Goal: Task Accomplishment & Management: Use online tool/utility

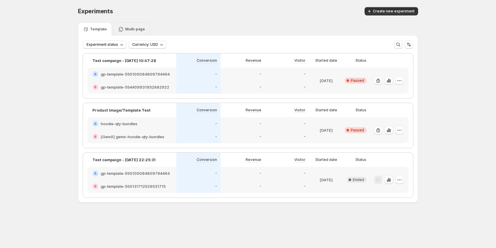
click at [130, 30] on p "Multi-page" at bounding box center [135, 29] width 20 height 5
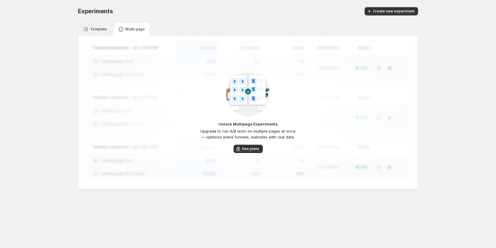
click at [101, 26] on div "Template" at bounding box center [95, 29] width 24 height 6
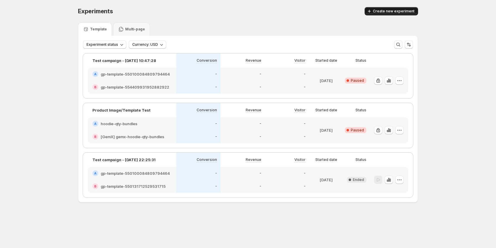
click at [382, 12] on span "Create new experiment" at bounding box center [394, 11] width 42 height 5
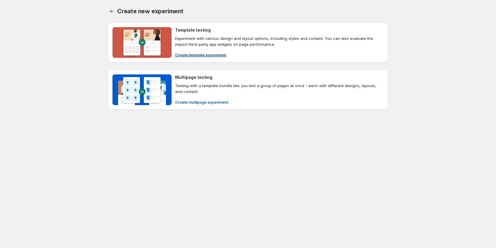
click at [190, 53] on span "Create template experiment" at bounding box center [200, 55] width 51 height 6
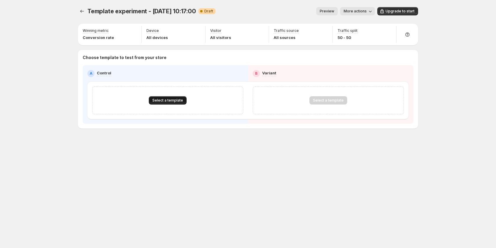
click at [167, 98] on span "Select a template" at bounding box center [167, 100] width 31 height 5
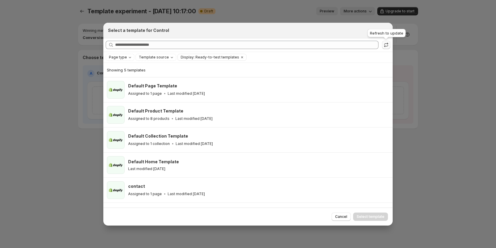
click at [390, 45] on button ":r3k:" at bounding box center [386, 45] width 8 height 8
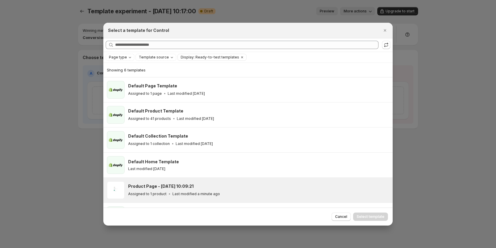
scroll to position [20, 0]
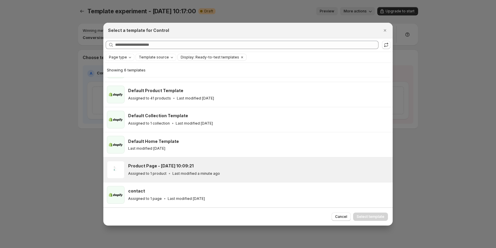
click at [225, 171] on div "Assigned to 1 product Last modified a minute ago" at bounding box center [257, 174] width 259 height 6
click at [367, 216] on span "Select template" at bounding box center [371, 216] width 28 height 5
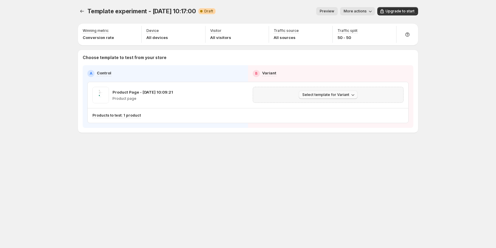
click at [356, 94] on button "Select template for Variant" at bounding box center [328, 95] width 59 height 8
click at [340, 118] on span "Create Variant based on Control" at bounding box center [329, 117] width 60 height 5
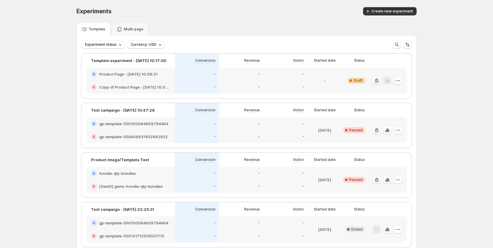
click at [141, 84] on h2 "Copy of Product Page - Aug 19, 10:09:21" at bounding box center [134, 87] width 71 height 6
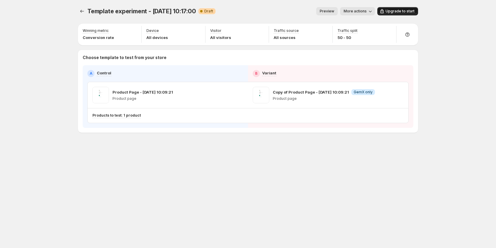
click at [399, 13] on span "Upgrade to start" at bounding box center [400, 11] width 29 height 5
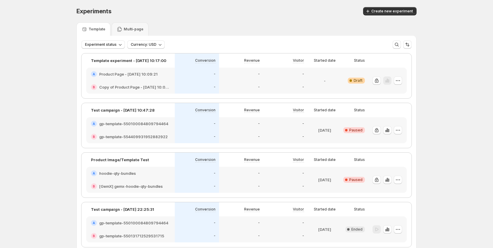
click at [219, 81] on div "-" at bounding box center [197, 87] width 44 height 13
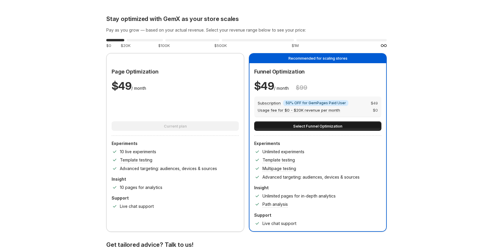
click at [312, 126] on span "Select Funnel Optimization" at bounding box center [317, 126] width 49 height 6
click at [349, 126] on button "Select Funnel Optimization" at bounding box center [317, 125] width 127 height 9
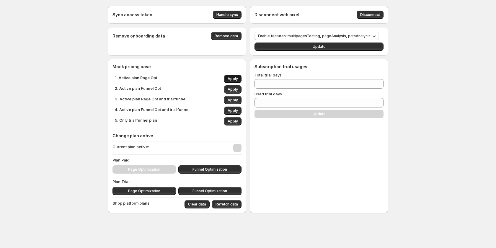
click at [236, 78] on span "Apply" at bounding box center [233, 78] width 10 height 5
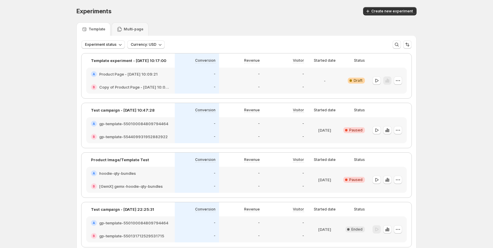
click at [283, 80] on div "-" at bounding box center [285, 74] width 44 height 13
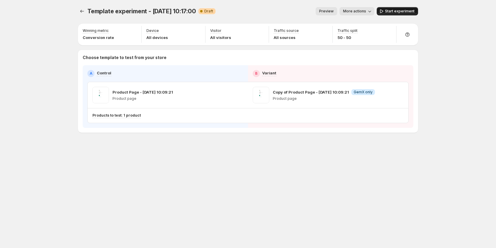
click at [404, 10] on span "Start experiment" at bounding box center [400, 11] width 30 height 5
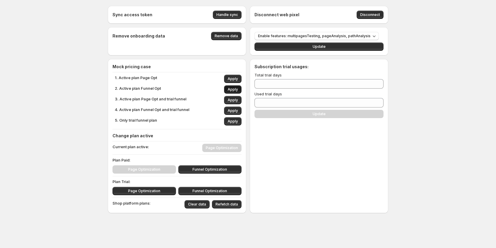
click at [236, 89] on span "Apply" at bounding box center [233, 89] width 10 height 5
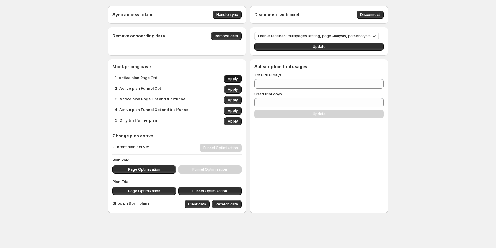
click at [232, 78] on span "Apply" at bounding box center [233, 78] width 10 height 5
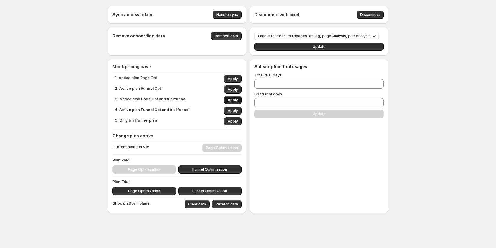
click at [233, 101] on span "Apply" at bounding box center [233, 100] width 10 height 5
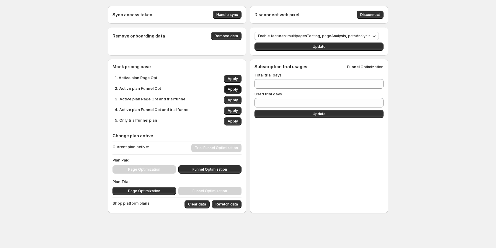
click at [233, 91] on span "Apply" at bounding box center [233, 89] width 10 height 5
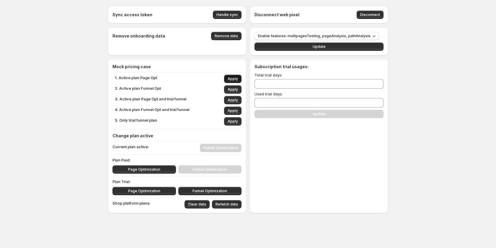
click at [238, 76] on button "Apply" at bounding box center [232, 79] width 17 height 8
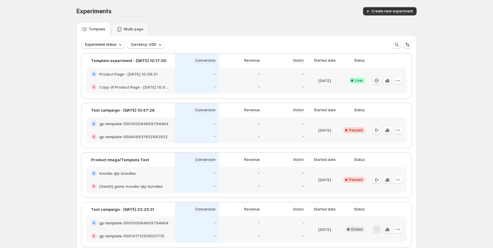
click at [195, 81] on div "-" at bounding box center [197, 87] width 44 height 13
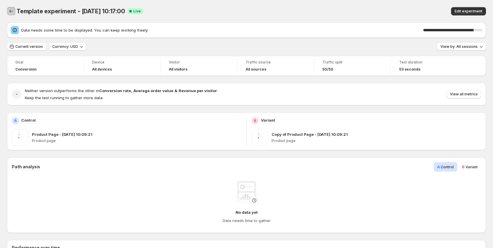
click at [8, 12] on button "Back" at bounding box center [11, 11] width 8 height 8
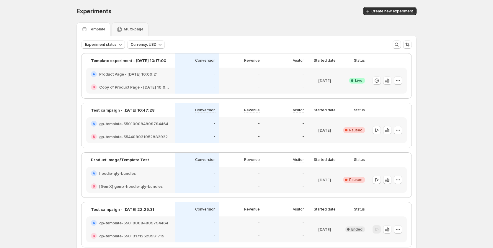
click at [186, 77] on div "-" at bounding box center [197, 74] width 44 height 13
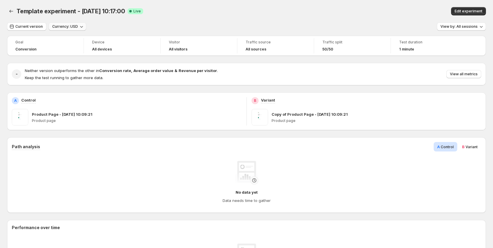
click at [66, 26] on span "Currency: USD" at bounding box center [65, 26] width 26 height 5
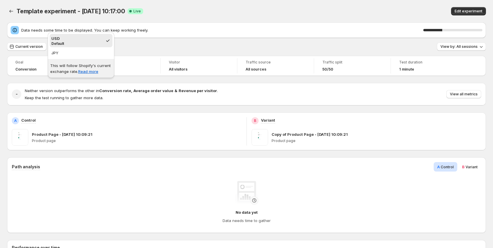
click at [126, 50] on div "Current version Currency: USD View by: All sessions" at bounding box center [246, 47] width 479 height 9
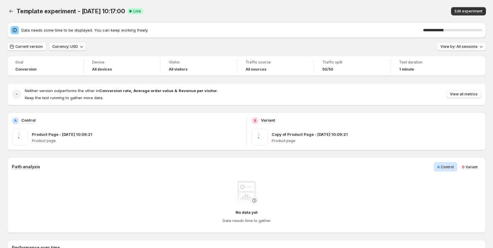
click at [81, 45] on icon "button" at bounding box center [82, 47] width 6 height 6
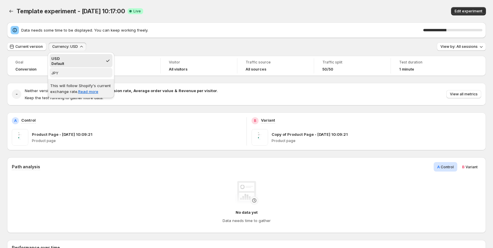
click at [77, 71] on span "JPY" at bounding box center [80, 73] width 59 height 6
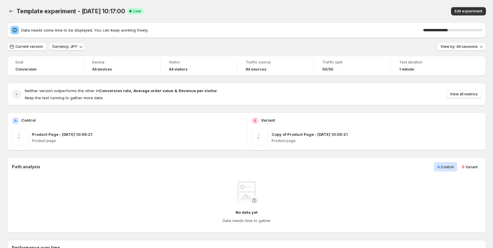
click at [72, 47] on span "Currency: JPY" at bounding box center [64, 46] width 25 height 5
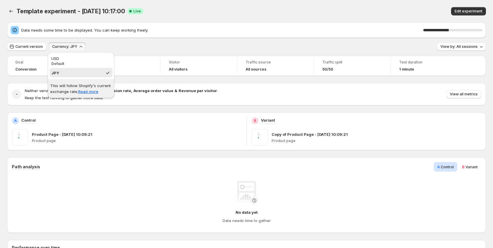
click at [84, 65] on p "Default" at bounding box center [80, 63] width 59 height 5
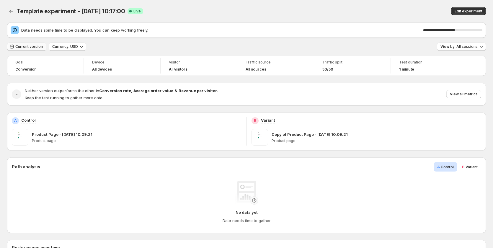
click at [30, 48] on span "Current version" at bounding box center [28, 46] width 27 height 5
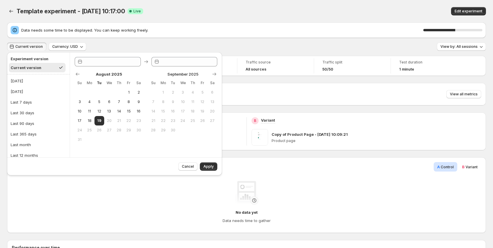
type input "**********"
click at [59, 190] on div "No data yet Data needs time to gather" at bounding box center [247, 202] width 460 height 43
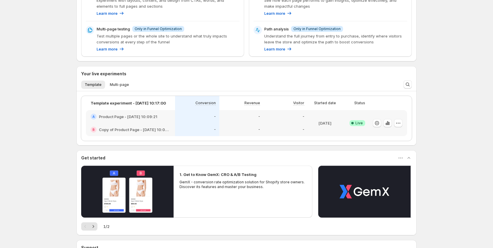
scroll to position [118, 0]
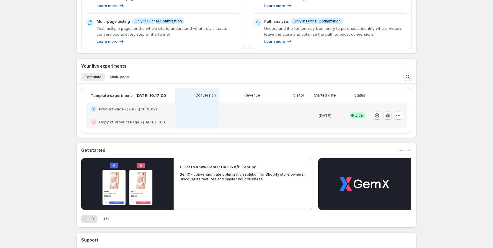
click at [179, 115] on div "-" at bounding box center [197, 108] width 44 height 13
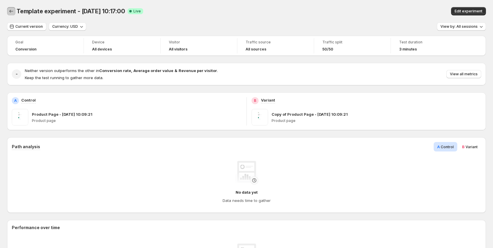
click at [11, 9] on icon "Back" at bounding box center [11, 11] width 6 height 6
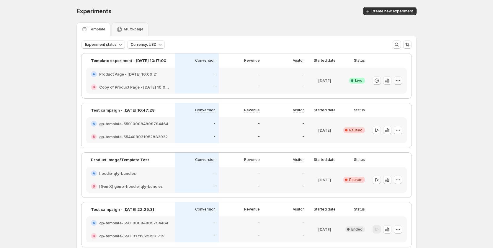
click at [397, 79] on icon "button" at bounding box center [398, 81] width 6 height 6
click at [380, 90] on span "Edit" at bounding box center [377, 92] width 6 height 5
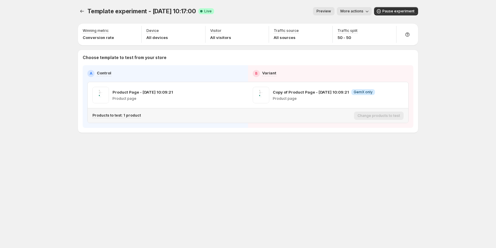
click at [136, 116] on p "Products to test: 1 product" at bounding box center [116, 115] width 48 height 5
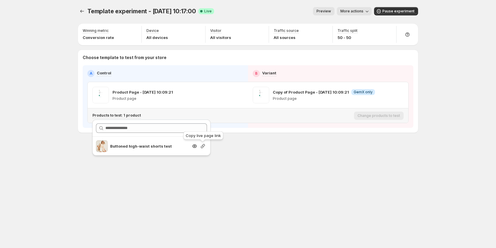
click at [202, 146] on icon "button" at bounding box center [203, 146] width 4 height 4
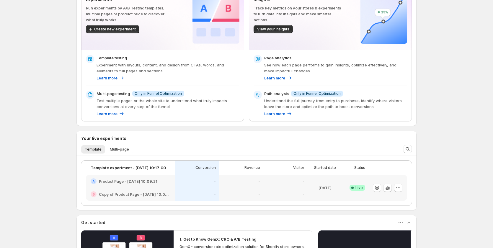
scroll to position [89, 0]
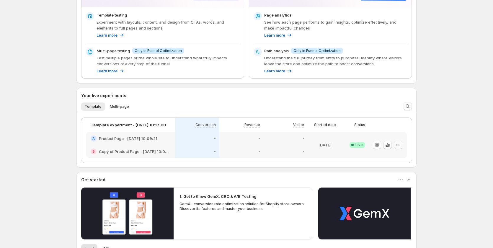
click at [401, 146] on icon "button" at bounding box center [398, 145] width 6 height 6
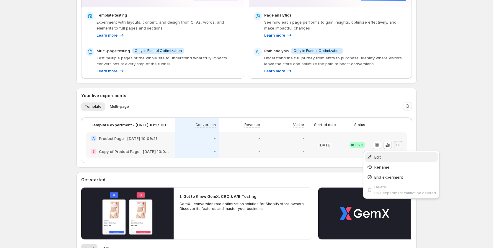
click at [391, 158] on span "Edit" at bounding box center [405, 157] width 62 height 6
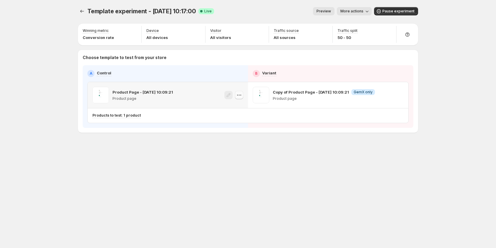
click at [238, 96] on icon "button" at bounding box center [239, 95] width 6 height 6
click at [243, 127] on span "580565193625437012" at bounding box center [231, 128] width 41 height 4
click at [401, 93] on icon "button" at bounding box center [399, 95] width 6 height 6
click at [393, 123] on div "Copy ID" at bounding box center [404, 122] width 67 height 6
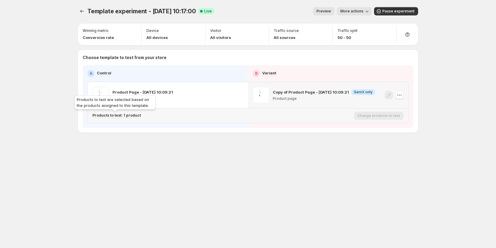
click at [131, 114] on p "Products to test: 1 product" at bounding box center [116, 115] width 48 height 5
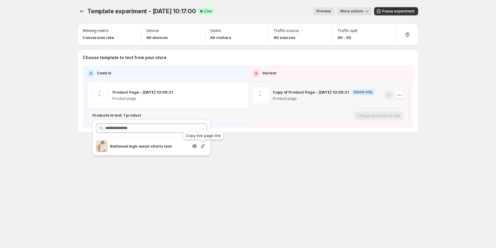
click at [201, 146] on icon "button" at bounding box center [203, 146] width 6 height 6
click at [191, 181] on div "Template experiment - Aug 19, 10:17:00. This page is ready Template experiment …" at bounding box center [248, 124] width 354 height 248
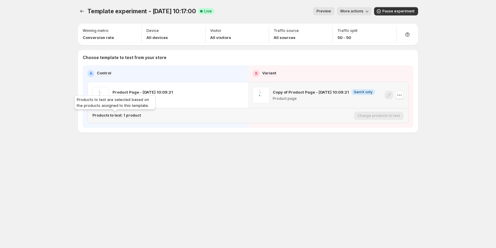
click at [133, 116] on p "Products to test: 1 product" at bounding box center [116, 115] width 48 height 5
